Goal: Communication & Community: Participate in discussion

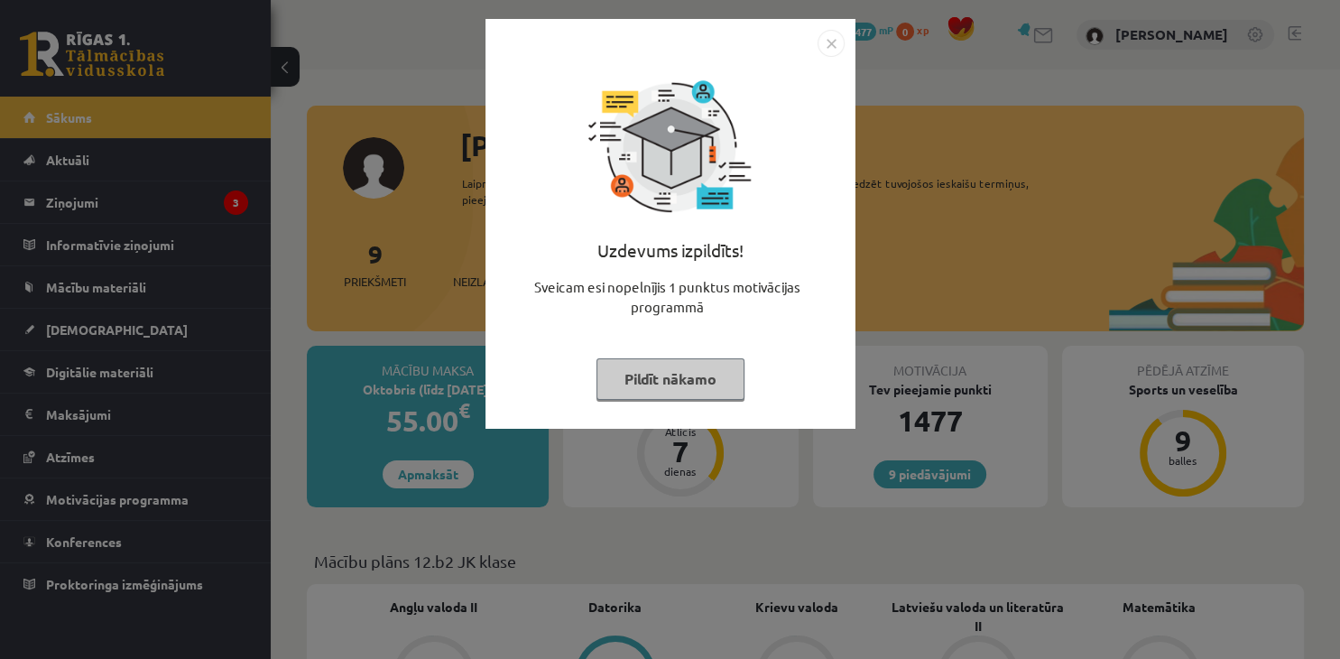
click at [664, 377] on button "Pildīt nākamo" at bounding box center [670, 378] width 148 height 41
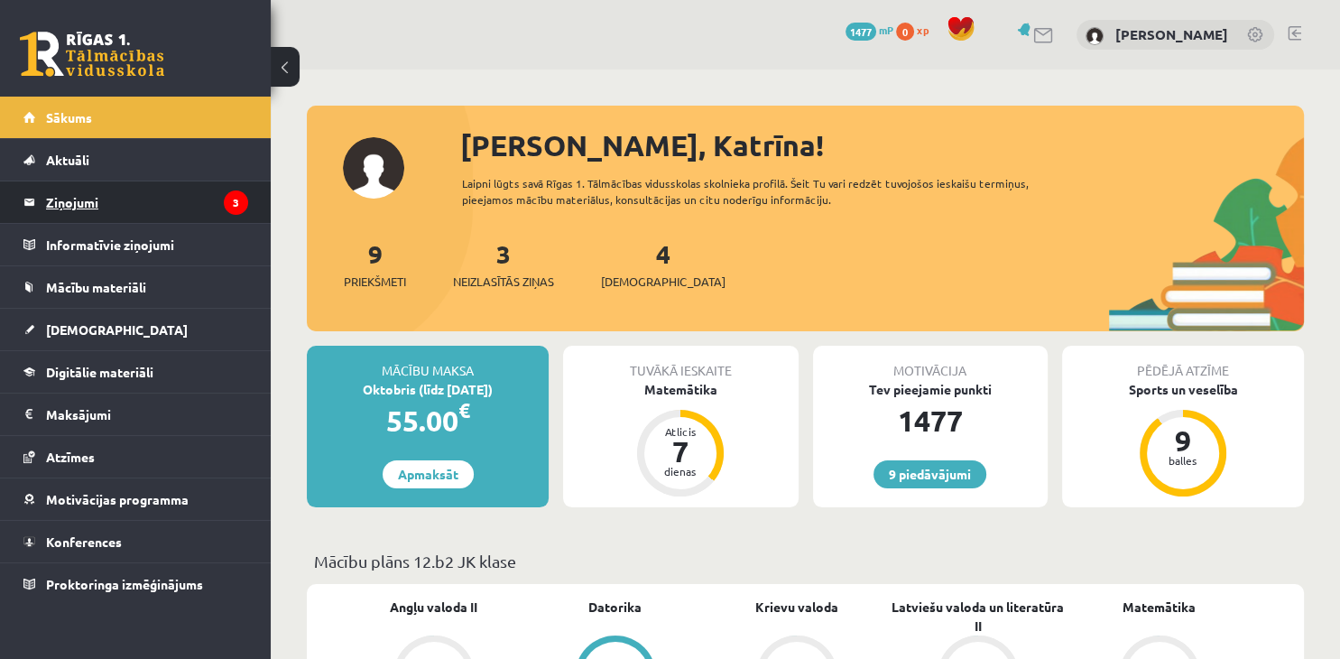
click at [183, 199] on legend "Ziņojumi 3" at bounding box center [147, 201] width 202 height 41
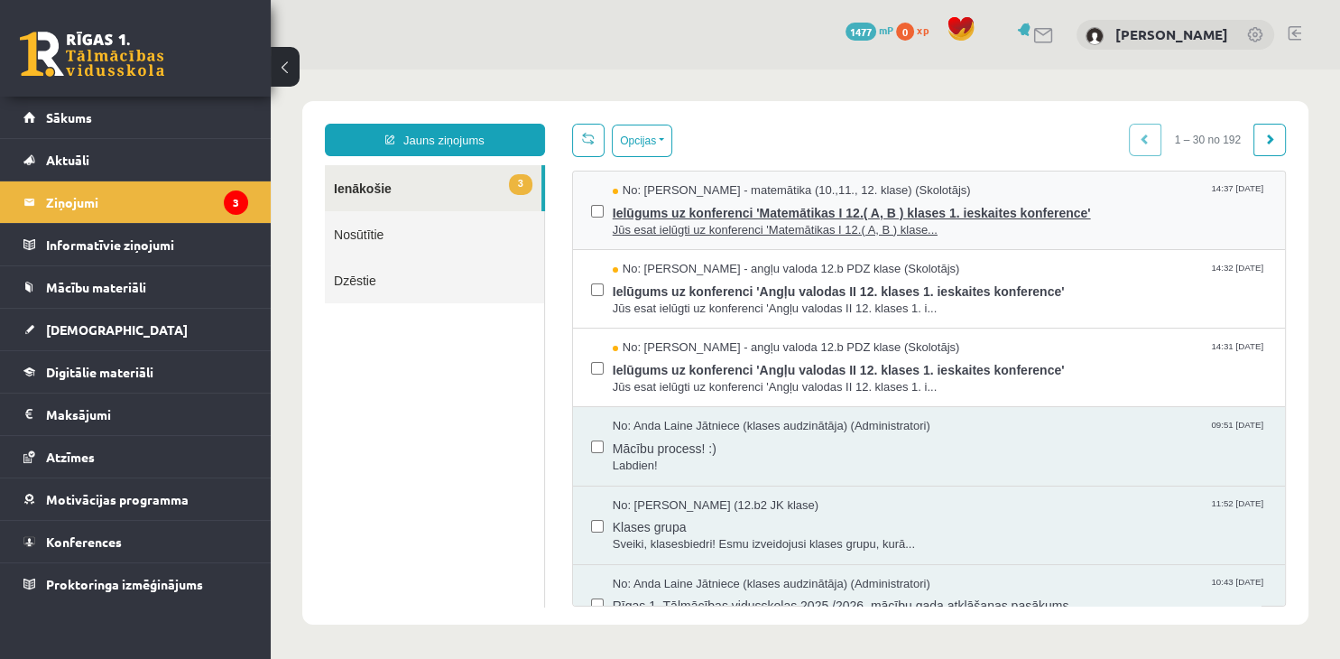
click at [774, 216] on span "Ielūgums uz konferenci 'Matemātikas I 12.( A, B ) klases 1. ieskaites konferenc…" at bounding box center [940, 210] width 654 height 23
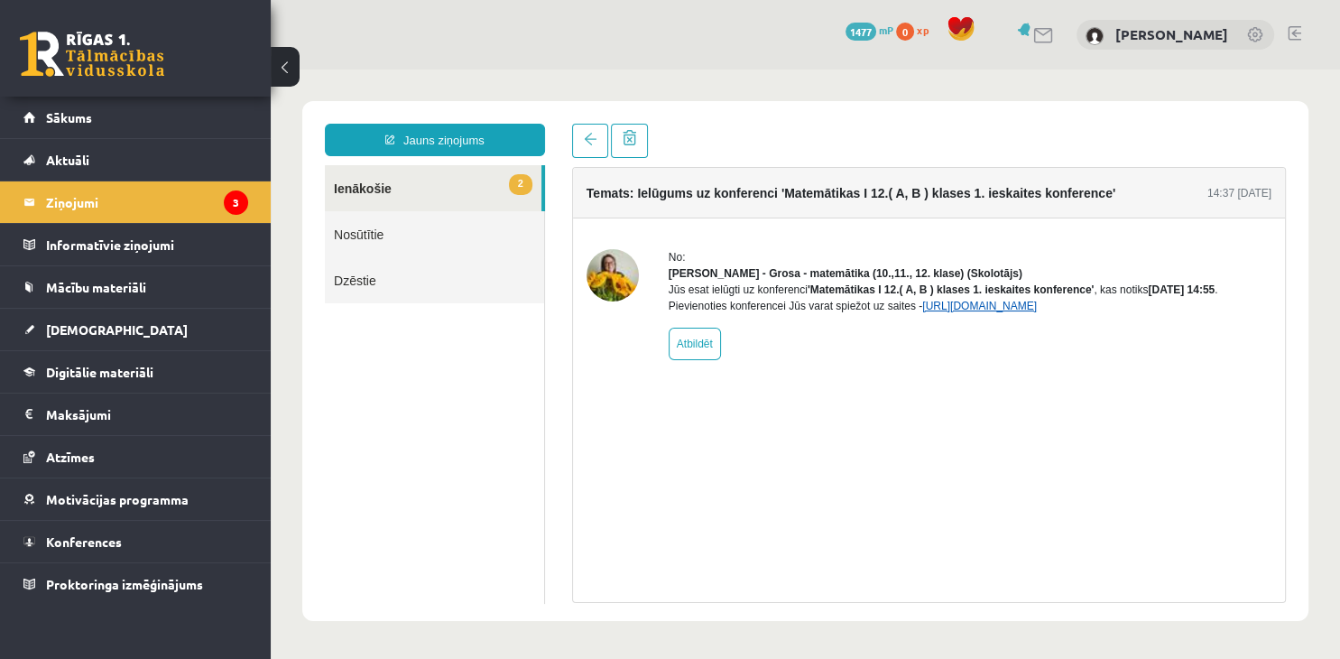
click at [1009, 312] on link "[URL][DOMAIN_NAME]" at bounding box center [979, 305] width 115 height 13
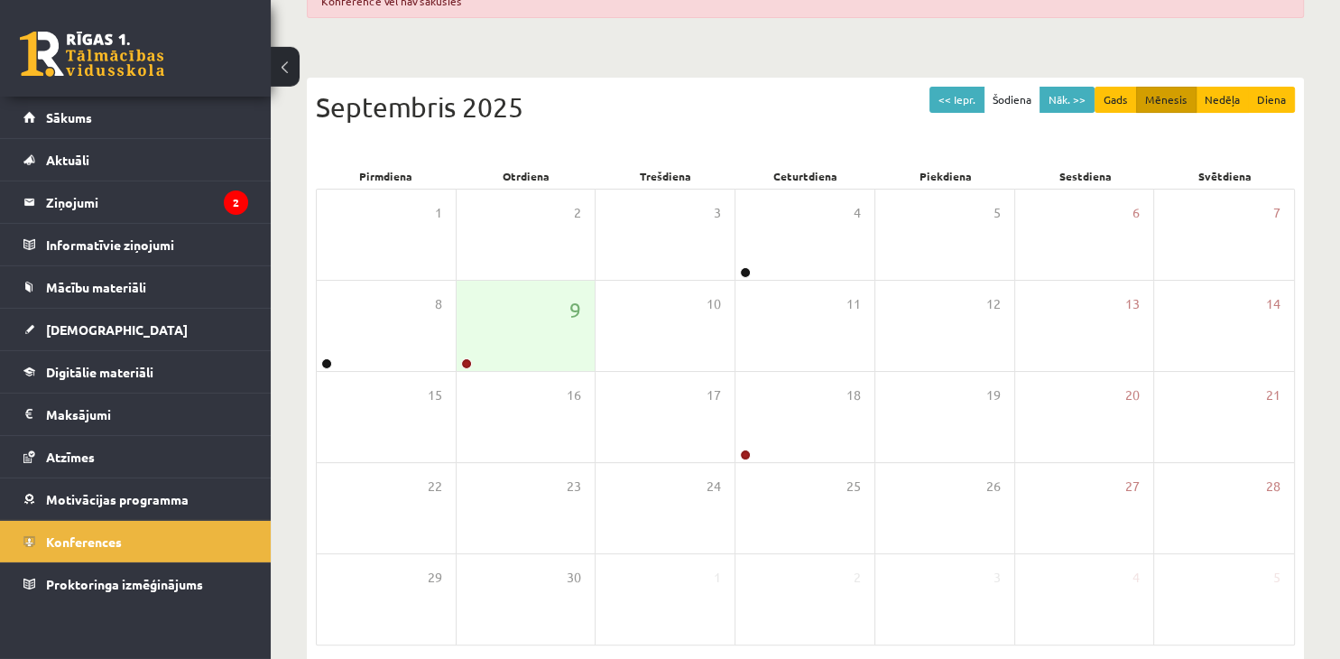
scroll to position [272, 0]
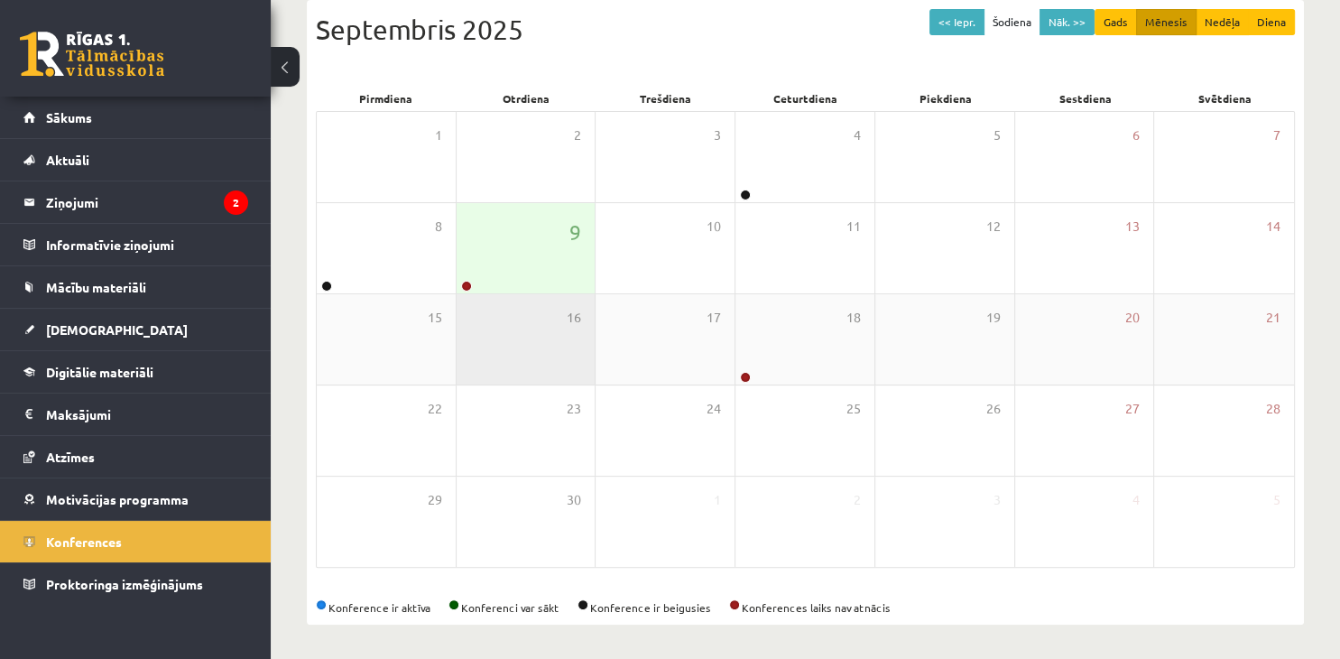
click at [533, 304] on div "16" at bounding box center [525, 339] width 139 height 90
click at [536, 280] on div "9" at bounding box center [525, 248] width 139 height 90
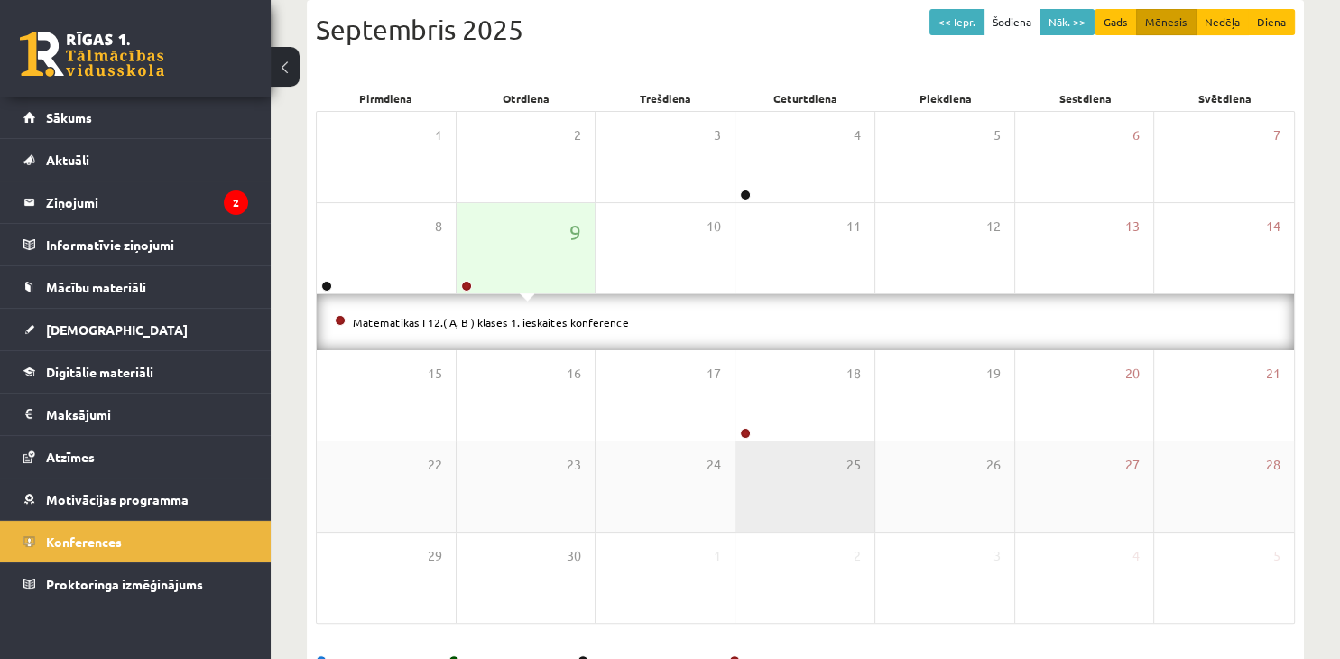
scroll to position [327, 0]
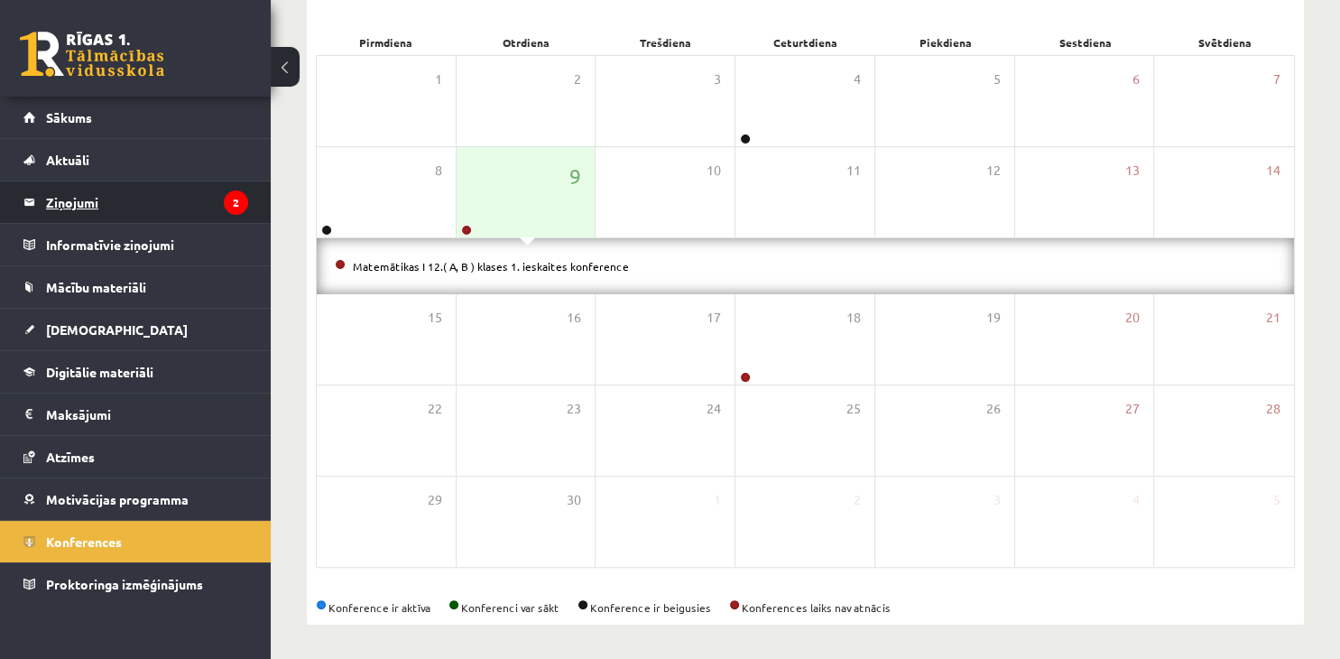
click at [191, 211] on legend "Ziņojumi 2" at bounding box center [147, 201] width 202 height 41
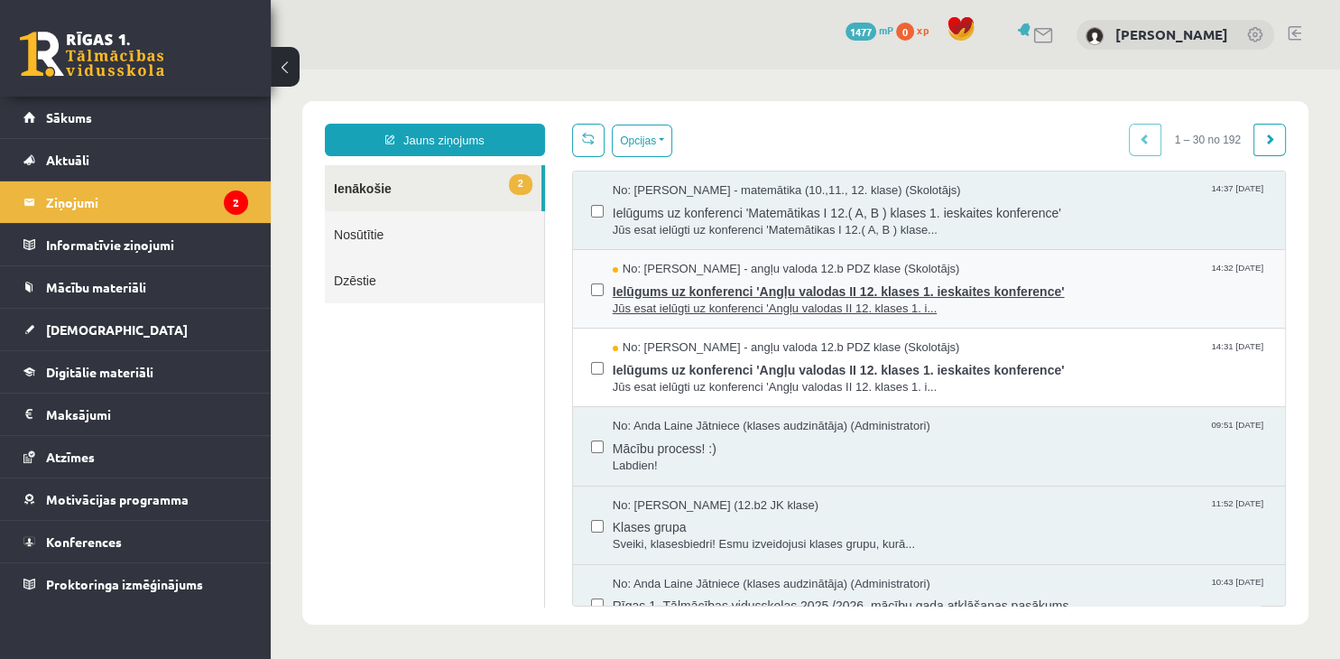
click at [695, 286] on span "Ielūgums uz konferenci 'Angļu valodas II 12. klases 1. ieskaites konference'" at bounding box center [940, 289] width 654 height 23
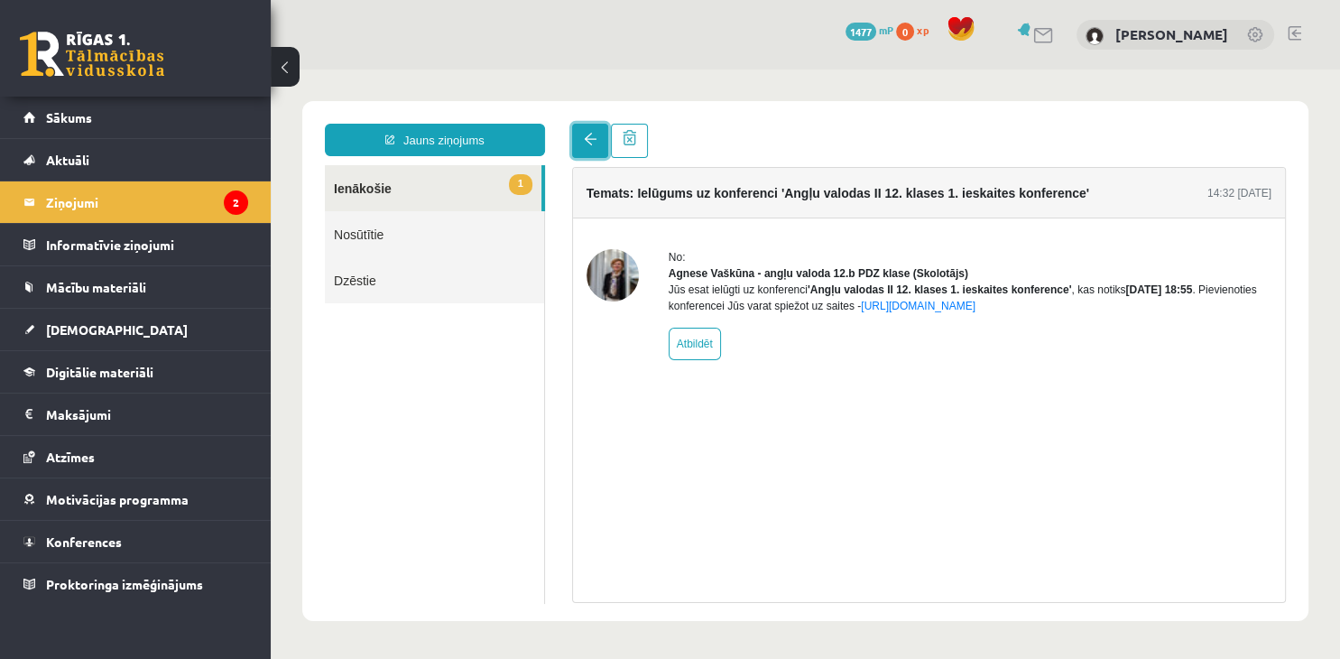
click at [591, 132] on link at bounding box center [590, 141] width 36 height 34
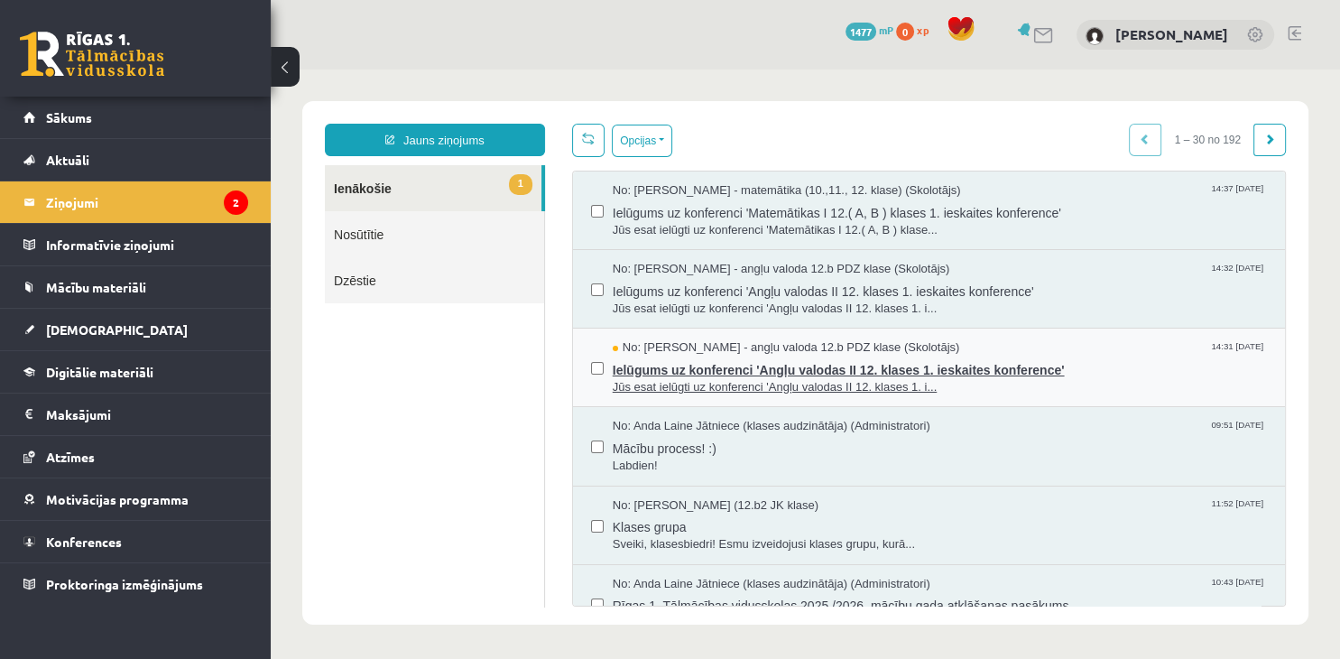
click at [803, 379] on span "Jūs esat ielūgti uz konferenci 'Angļu valodas II 12. klases 1. i..." at bounding box center [940, 387] width 654 height 17
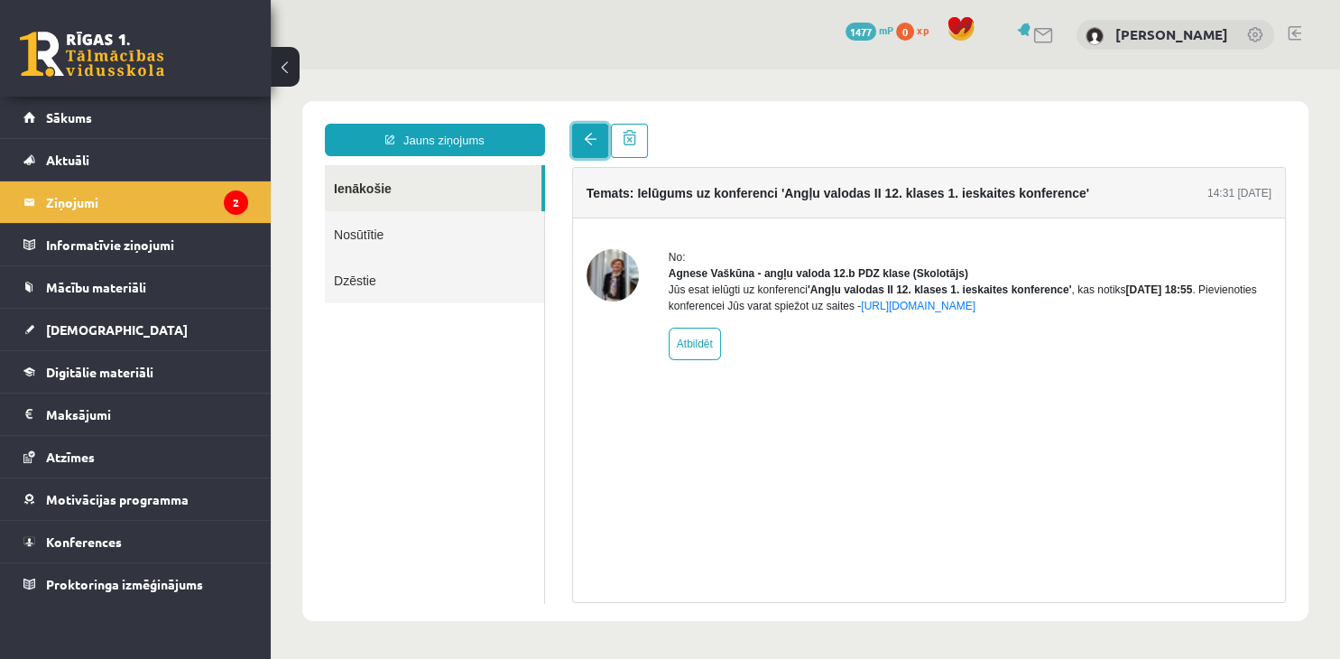
click at [594, 145] on span at bounding box center [590, 139] width 13 height 13
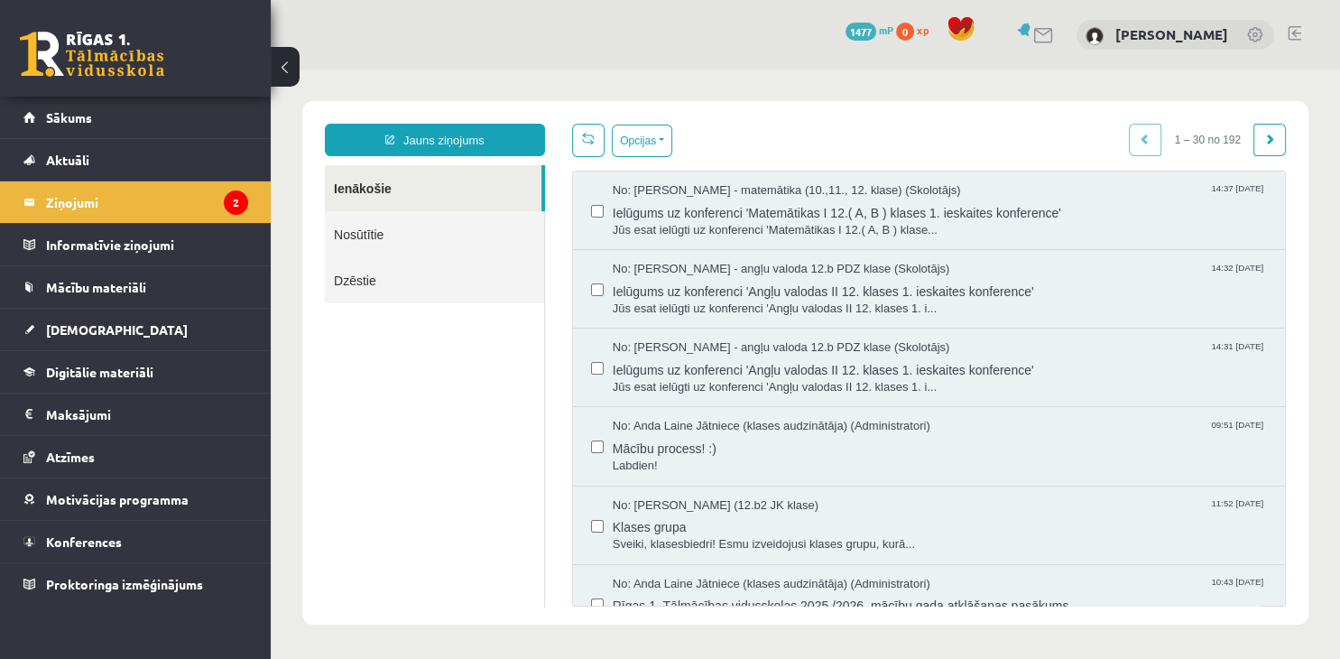
click at [590, 145] on link at bounding box center [588, 140] width 32 height 33
click at [912, 222] on span "Jūs esat ielūgti uz konferenci 'Matemātikas I 12.( A, B ) klase..." at bounding box center [940, 230] width 654 height 17
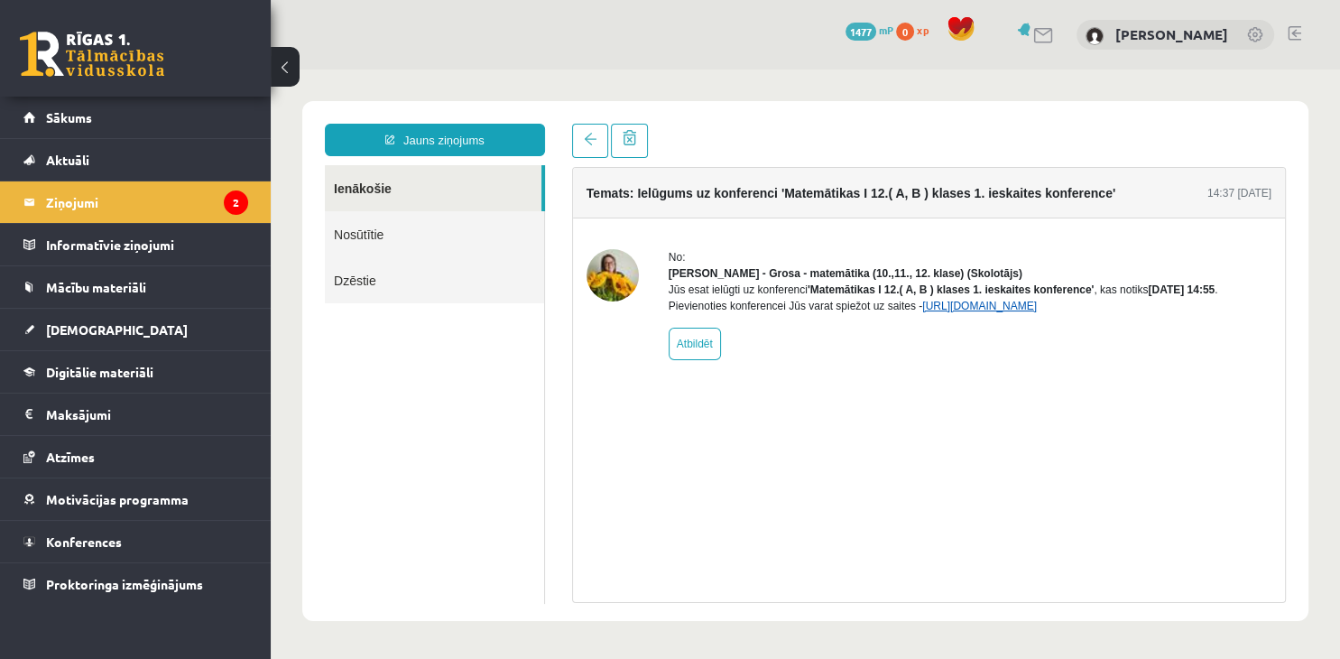
click at [1005, 312] on link "[URL][DOMAIN_NAME]" at bounding box center [979, 305] width 115 height 13
